Goal: Task Accomplishment & Management: Manage account settings

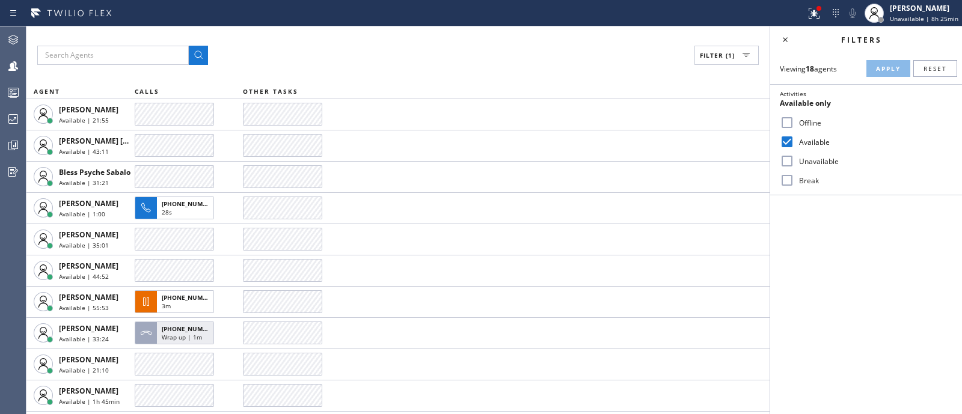
click at [5, 91] on div at bounding box center [13, 92] width 26 height 14
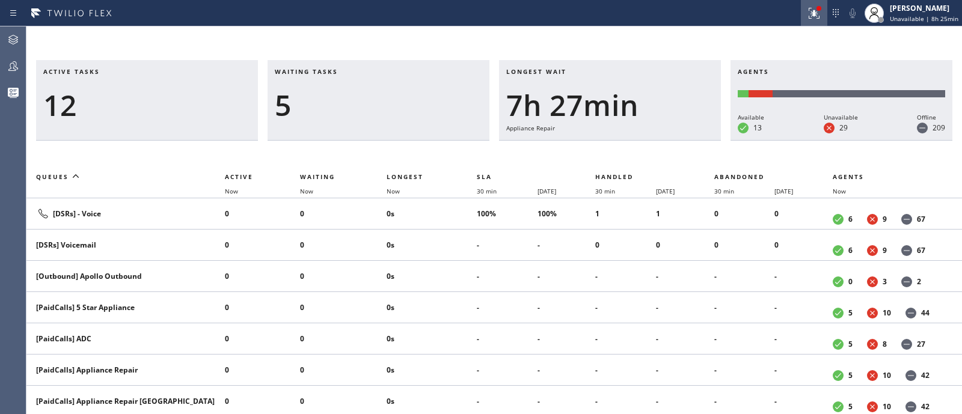
click at [811, 23] on button at bounding box center [814, 13] width 26 height 26
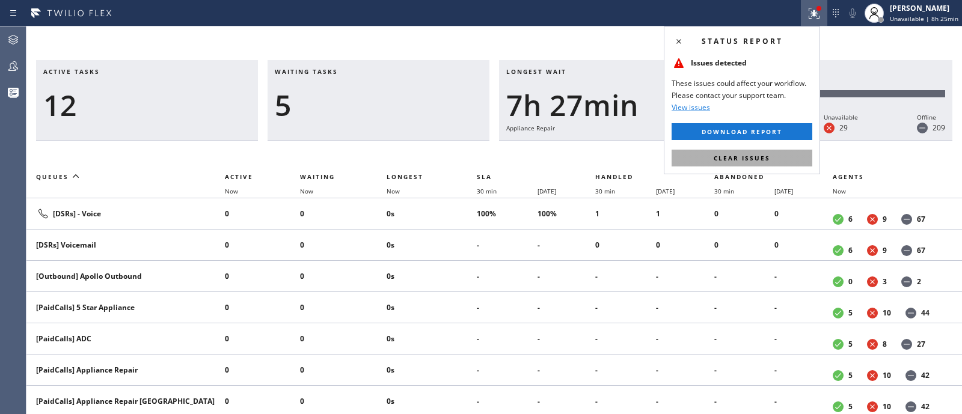
click at [791, 153] on button "Clear issues" at bounding box center [741, 158] width 141 height 17
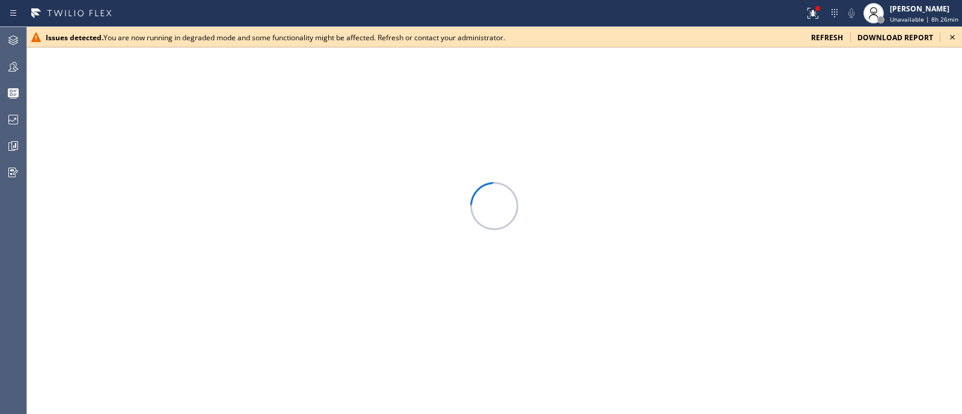
click at [923, 174] on div at bounding box center [493, 220] width 935 height 387
click at [817, 37] on span "refresh" at bounding box center [827, 37] width 32 height 10
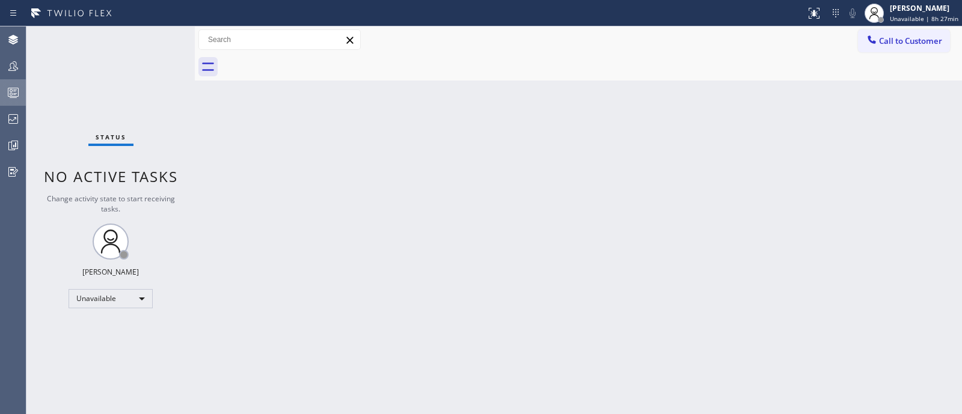
click at [7, 102] on div at bounding box center [13, 93] width 26 height 24
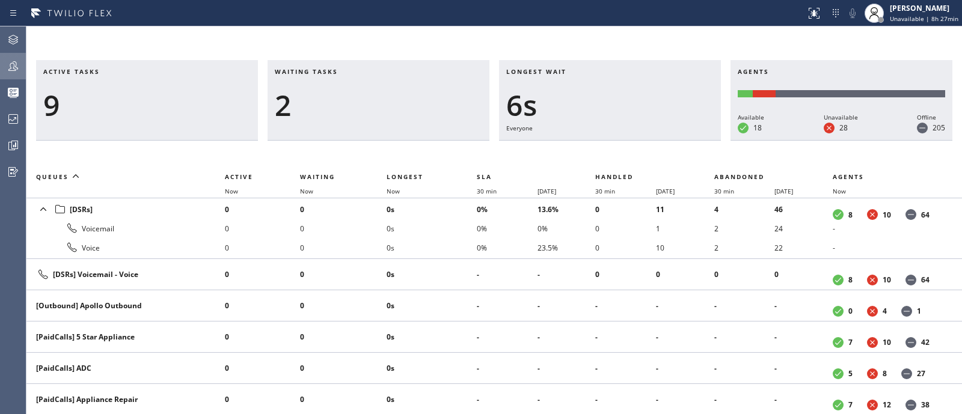
click at [13, 74] on div at bounding box center [13, 66] width 26 height 24
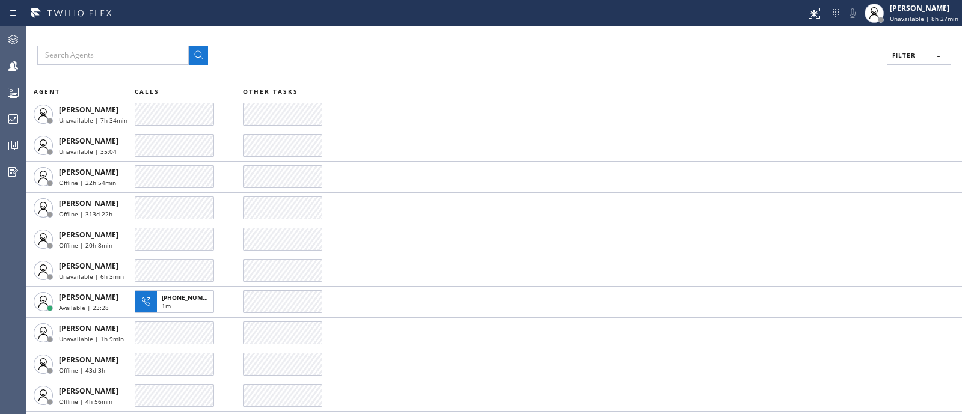
click at [932, 55] on icon at bounding box center [938, 55] width 14 height 14
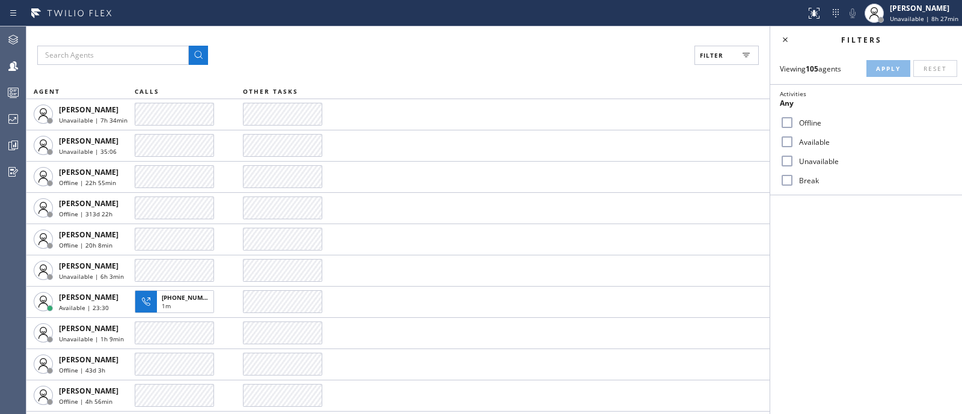
click at [813, 137] on label "Available" at bounding box center [873, 142] width 158 height 10
click at [794, 136] on input "Available" at bounding box center [787, 142] width 14 height 14
checkbox input "true"
click at [898, 66] on span "Apply" at bounding box center [888, 68] width 25 height 8
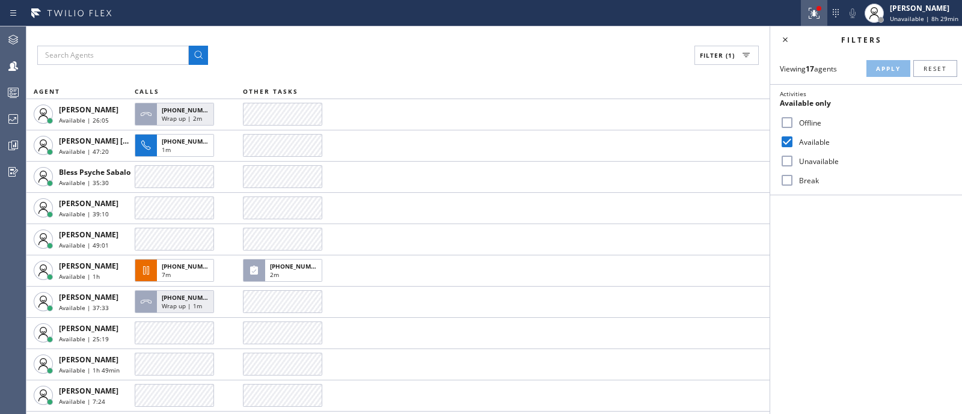
click at [803, 22] on button at bounding box center [814, 13] width 26 height 26
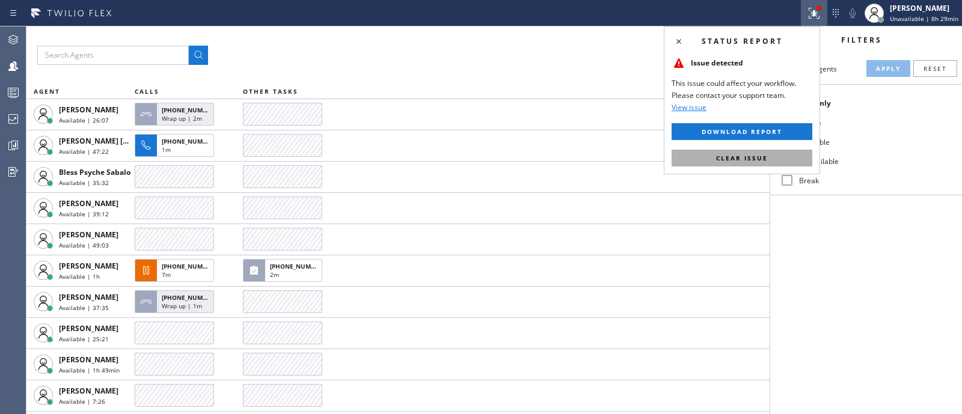
click at [751, 155] on span "Clear issue" at bounding box center [742, 158] width 52 height 8
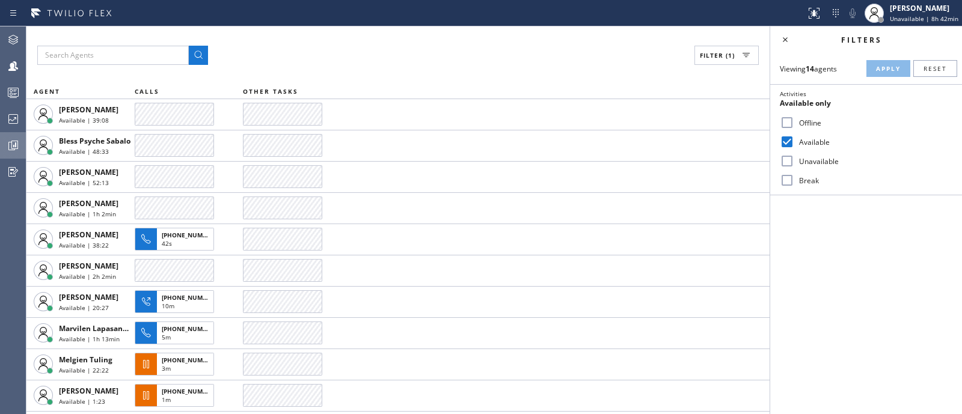
click at [7, 133] on div at bounding box center [13, 145] width 26 height 24
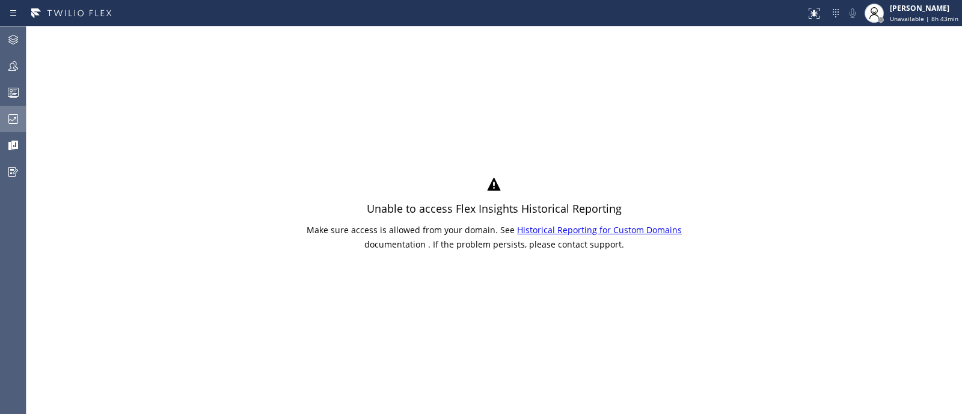
click at [10, 115] on icon at bounding box center [13, 119] width 14 height 14
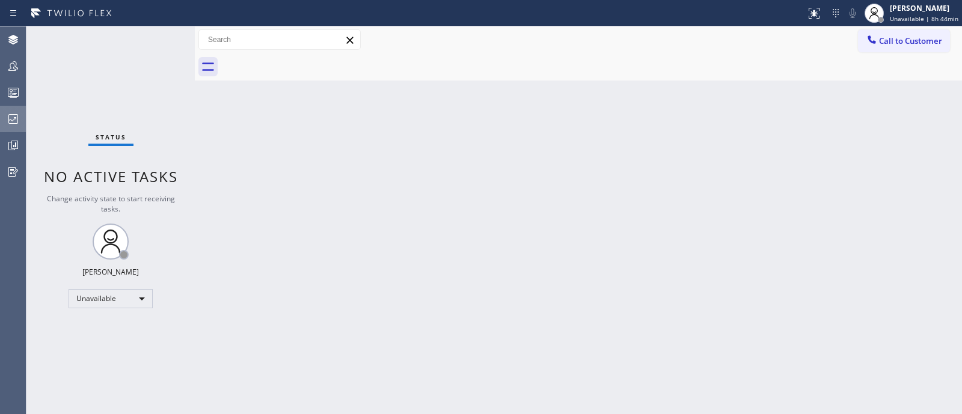
click at [12, 126] on div at bounding box center [13, 119] width 26 height 24
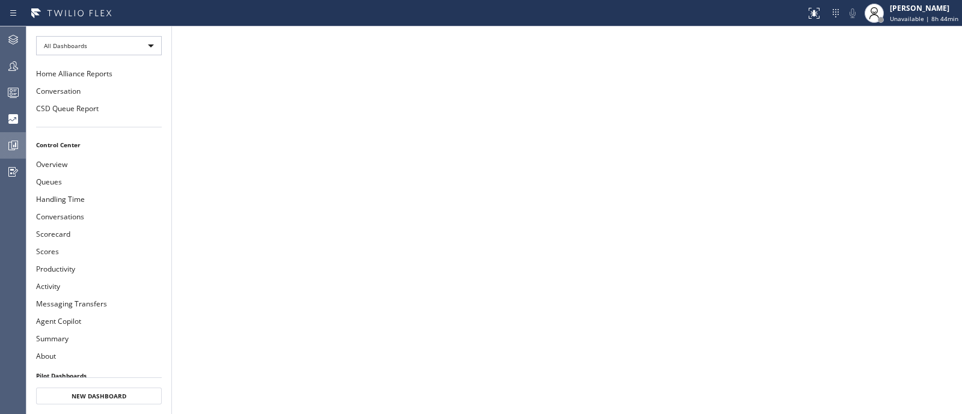
click at [1, 140] on div at bounding box center [13, 145] width 26 height 14
